Goal: Transaction & Acquisition: Obtain resource

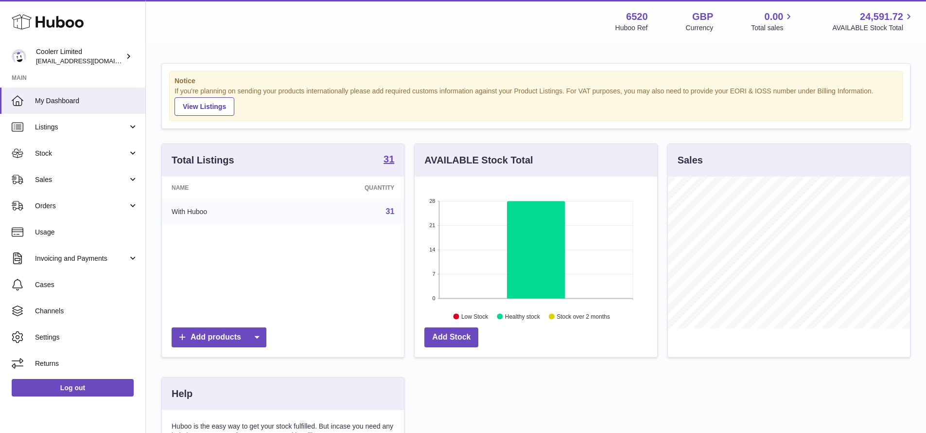
scroll to position [152, 243]
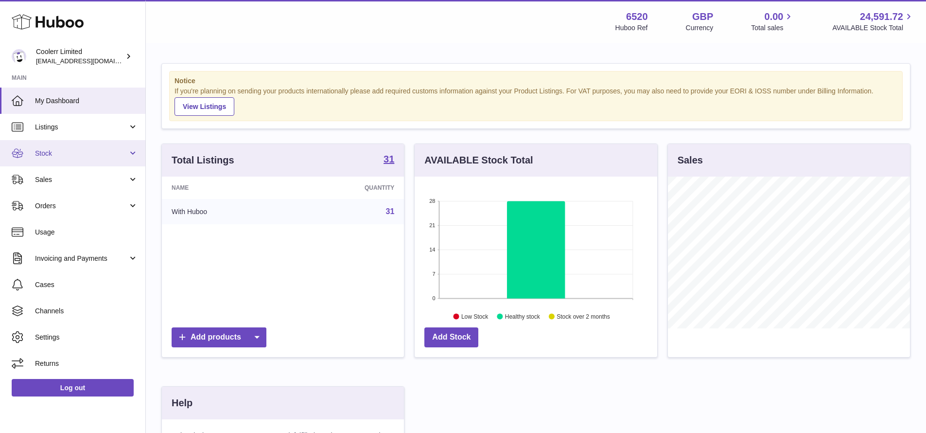
click at [120, 158] on link "Stock" at bounding box center [72, 153] width 145 height 26
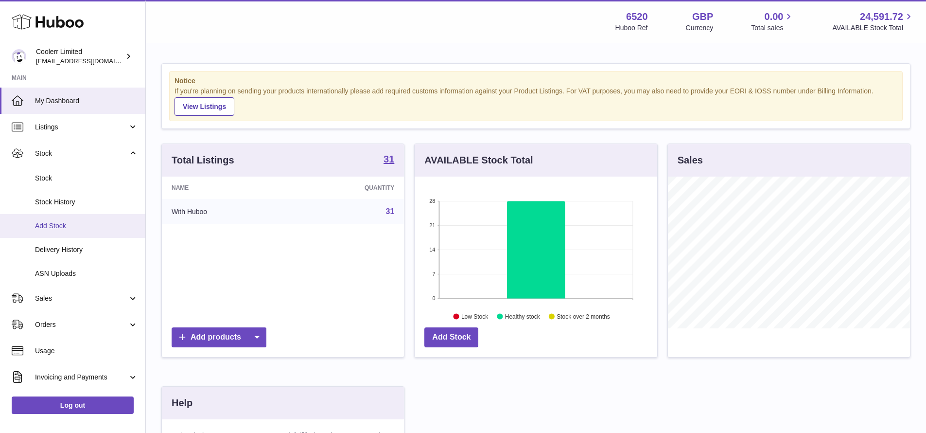
click at [54, 214] on link "Add Stock" at bounding box center [72, 226] width 145 height 24
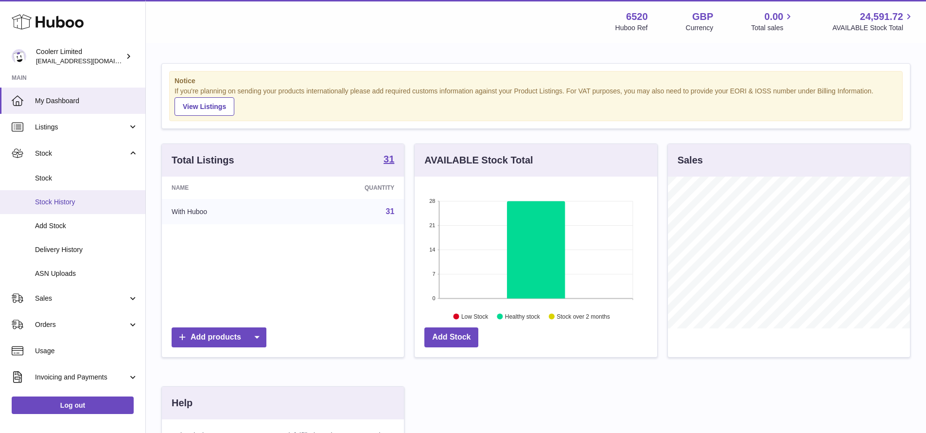
click at [61, 203] on span "Stock History" at bounding box center [86, 201] width 103 height 9
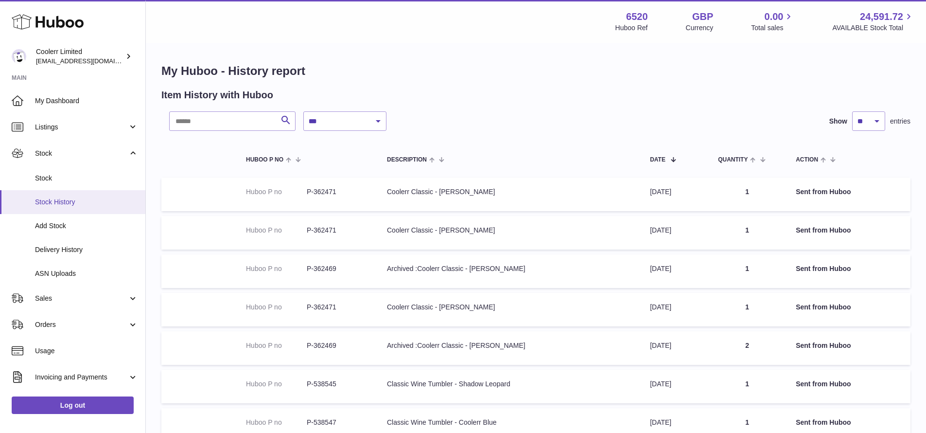
click at [65, 203] on span "Stock History" at bounding box center [86, 201] width 103 height 9
click at [91, 201] on span "Stock History" at bounding box center [86, 201] width 103 height 9
click at [70, 181] on span "Stock" at bounding box center [86, 178] width 103 height 9
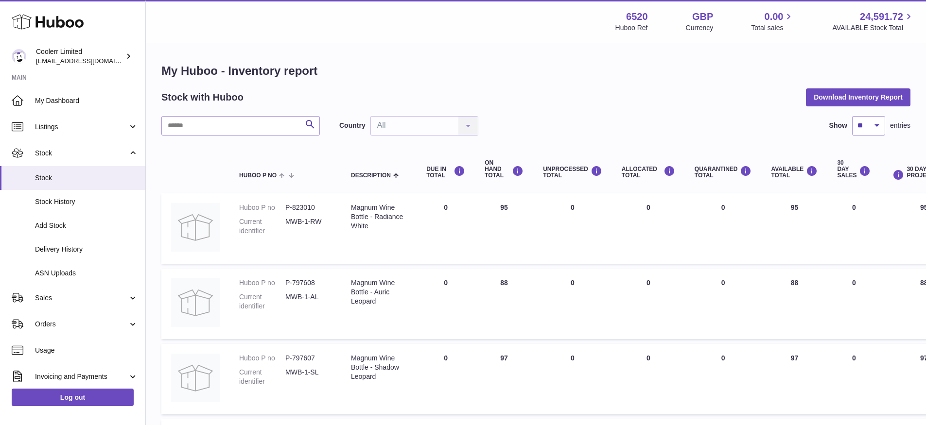
click at [578, 92] on div "Stock with Huboo Download Inventory Report" at bounding box center [535, 97] width 749 height 18
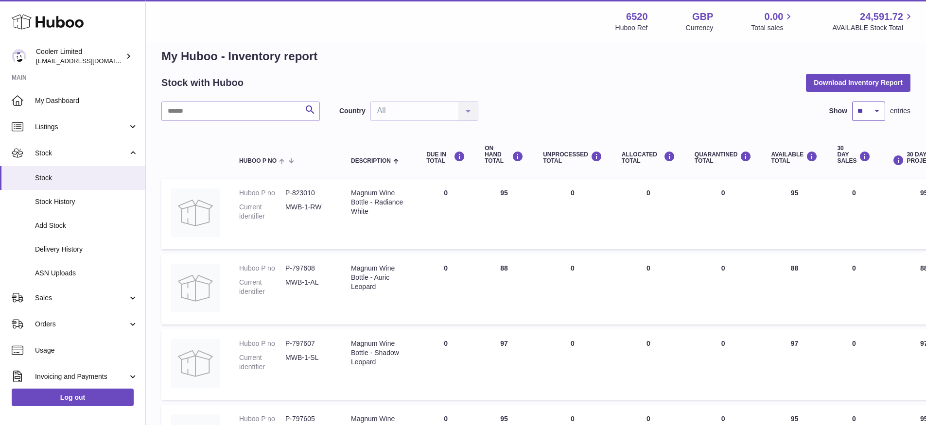
click at [872, 115] on select "** ** ** ***" at bounding box center [868, 111] width 33 height 19
select select "***"
click at [852, 102] on select "** ** ** ***" at bounding box center [868, 111] width 33 height 19
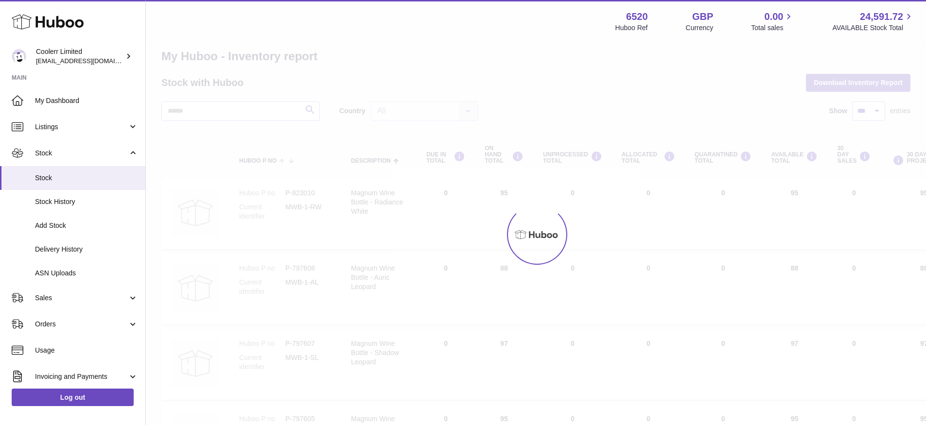
click at [677, 75] on div at bounding box center [536, 235] width 780 height 382
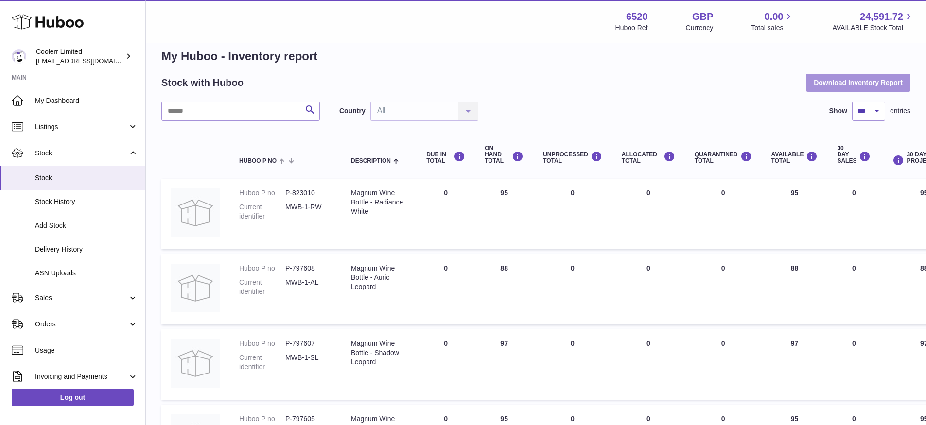
click at [871, 82] on button "Download Inventory Report" at bounding box center [858, 83] width 105 height 18
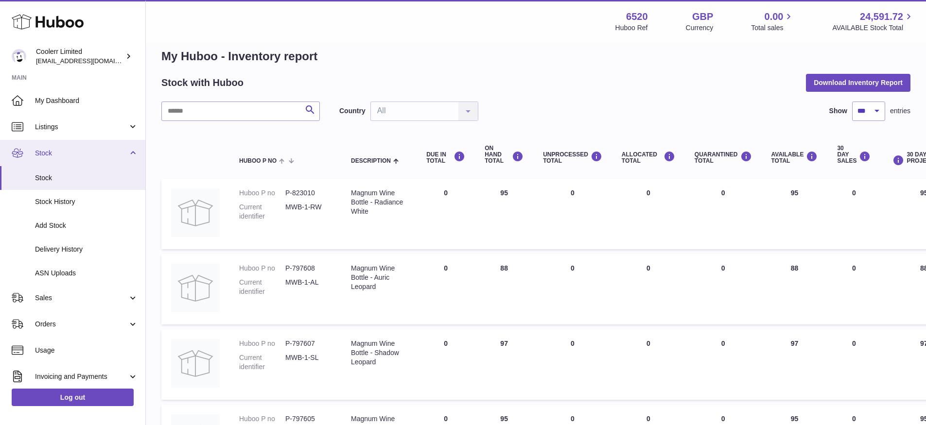
click at [129, 153] on link "Stock" at bounding box center [72, 153] width 145 height 26
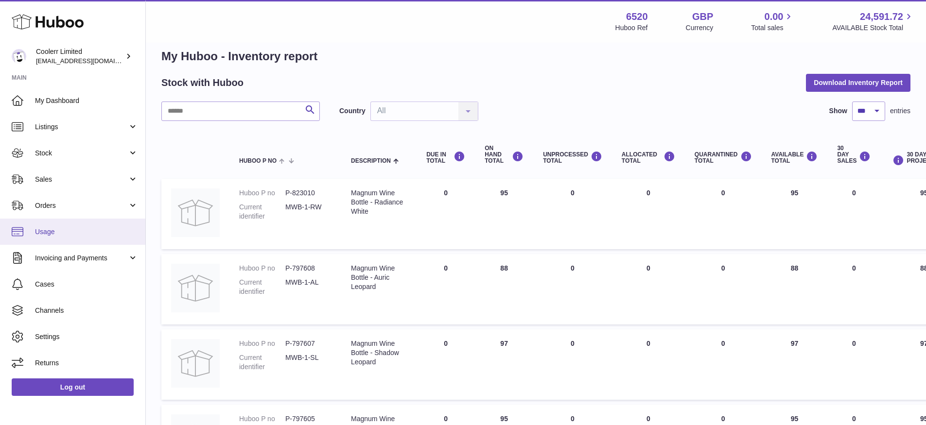
click at [78, 234] on span "Usage" at bounding box center [86, 232] width 103 height 9
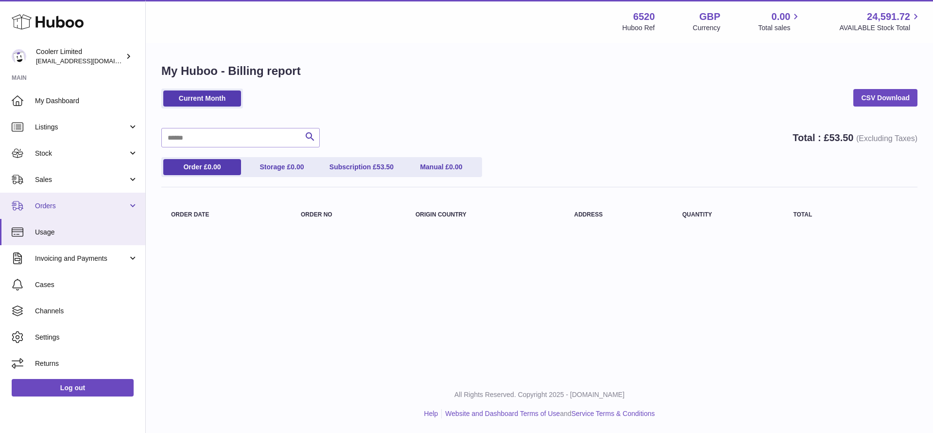
click at [107, 199] on link "Orders" at bounding box center [72, 206] width 145 height 26
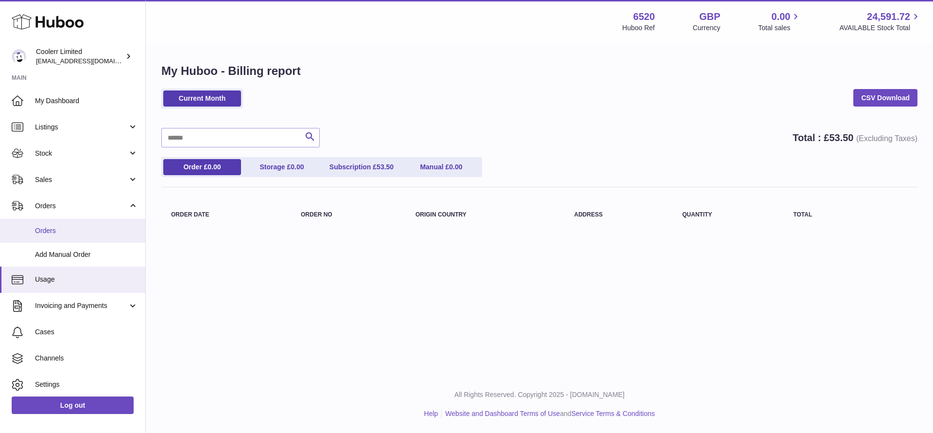
click at [67, 232] on span "Orders" at bounding box center [86, 230] width 103 height 9
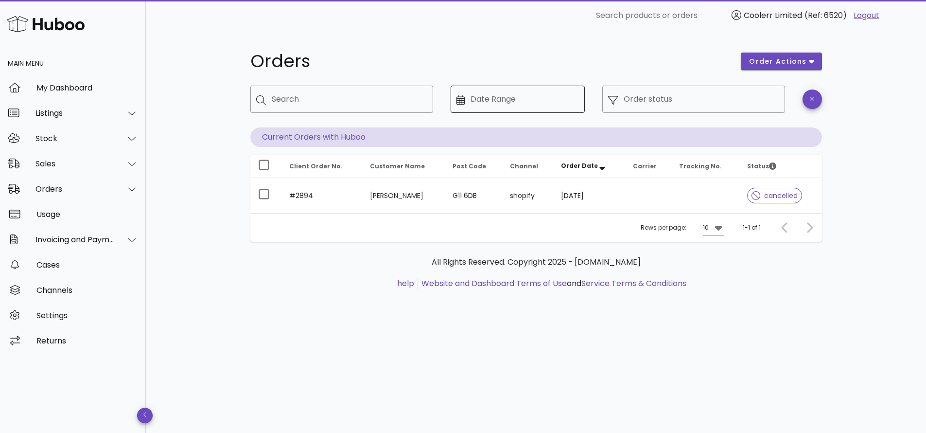
click at [517, 95] on input "Date Range" at bounding box center [525, 99] width 108 height 16
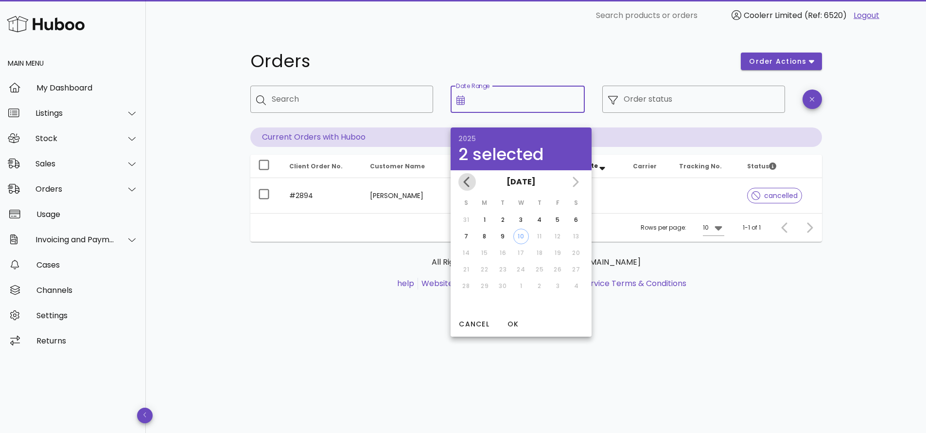
click at [469, 183] on icon "Previous month" at bounding box center [467, 182] width 12 height 12
click at [469, 183] on div "August 2025 July 2025 June 2025" at bounding box center [521, 181] width 141 height 23
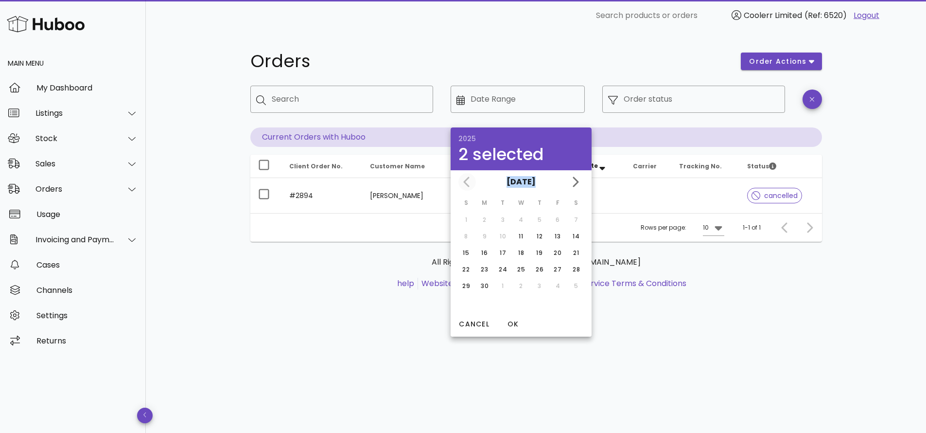
click at [469, 183] on div "June 2025" at bounding box center [521, 181] width 141 height 23
click at [466, 181] on div "June 2025" at bounding box center [521, 181] width 141 height 23
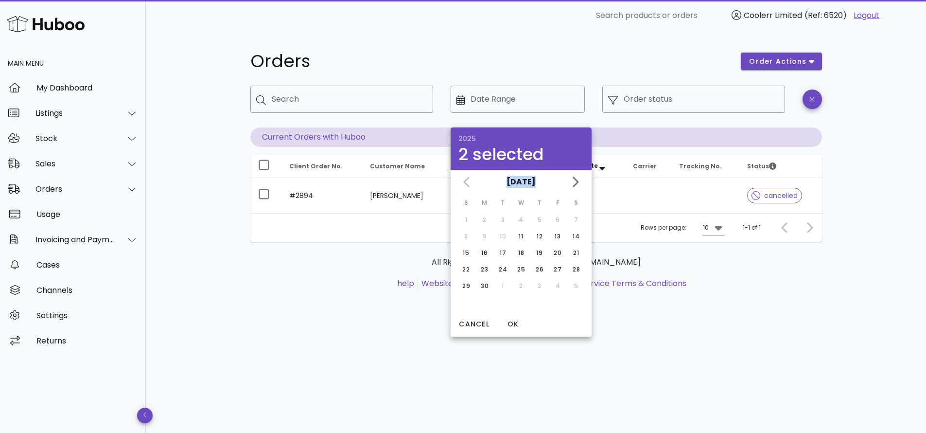
click at [466, 181] on div "June 2025" at bounding box center [521, 181] width 141 height 23
click at [466, 180] on div "June 2025" at bounding box center [521, 181] width 141 height 23
click at [488, 202] on th "M" at bounding box center [485, 202] width 18 height 17
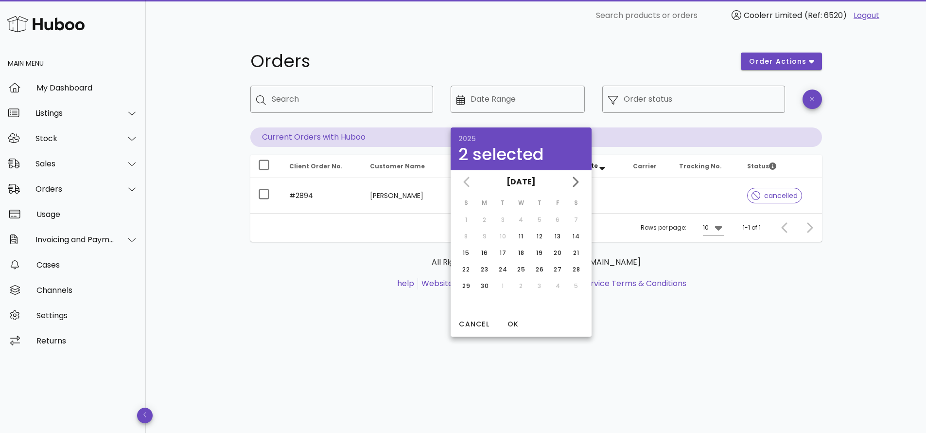
click at [469, 189] on div "June 2025" at bounding box center [521, 181] width 141 height 23
click at [468, 185] on div "June 2025" at bounding box center [521, 181] width 141 height 23
click at [468, 184] on div "June 2025" at bounding box center [521, 181] width 141 height 23
click at [471, 325] on span "Cancel" at bounding box center [473, 324] width 31 height 10
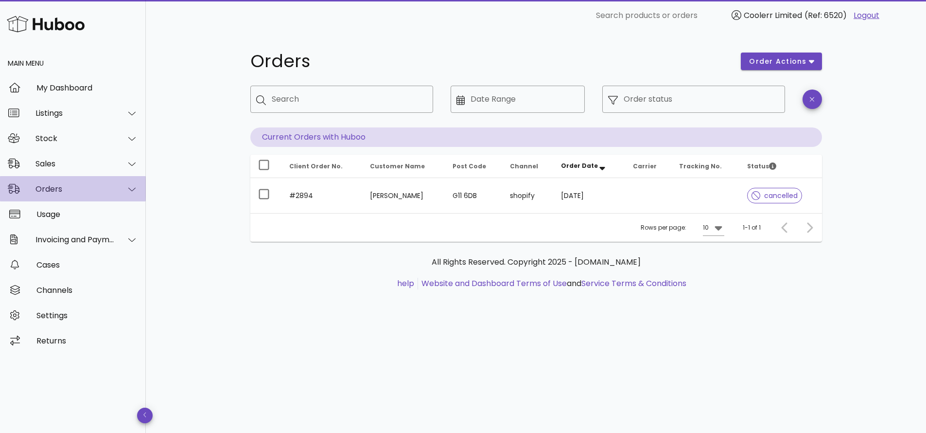
click at [112, 187] on div "Orders" at bounding box center [74, 188] width 79 height 9
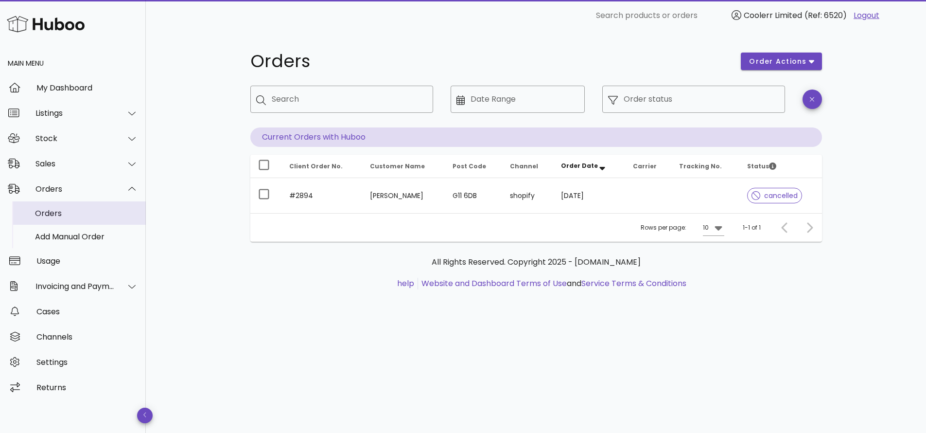
click at [97, 216] on div "Orders" at bounding box center [86, 213] width 103 height 9
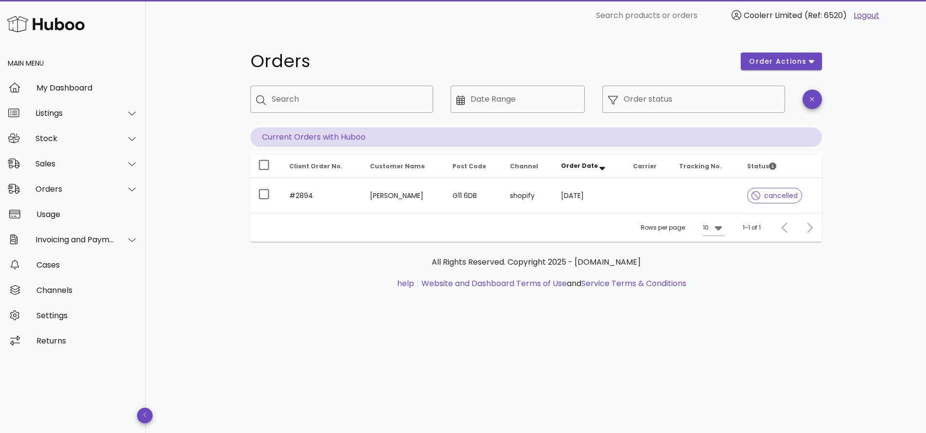
click at [155, 177] on div "Orders order actions ​ Search ​ Date Range ​ Order status Current Orders with H…" at bounding box center [536, 232] width 780 height 402
click at [115, 137] on div at bounding box center [126, 138] width 23 height 24
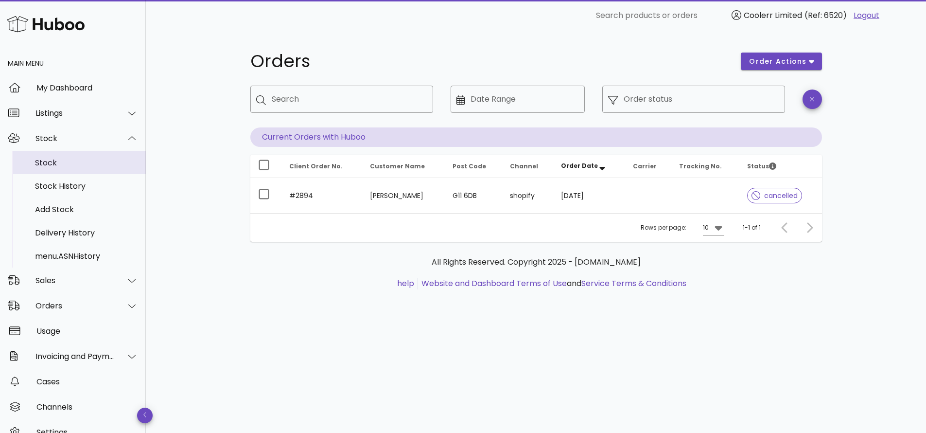
click at [85, 166] on div "Stock" at bounding box center [86, 162] width 103 height 9
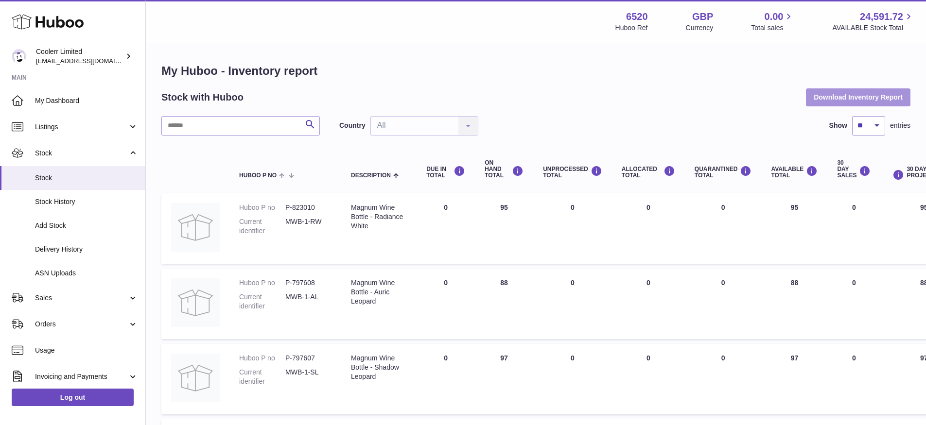
click at [890, 98] on button "Download Inventory Report" at bounding box center [858, 97] width 105 height 18
